Goal: Find specific page/section: Find specific page/section

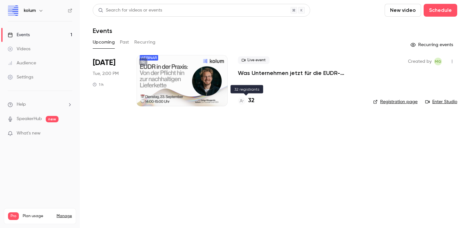
click at [251, 99] on h4 "32" at bounding box center [251, 100] width 6 height 9
